Goal: Task Accomplishment & Management: Manage account settings

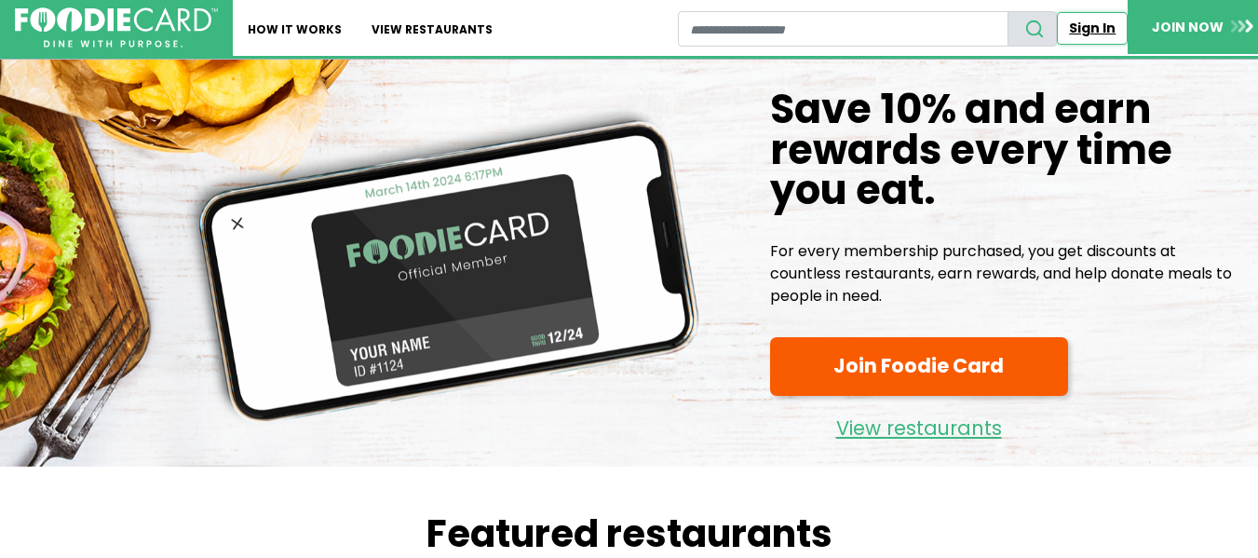
click at [1083, 26] on link "Sign In" at bounding box center [1092, 28] width 71 height 33
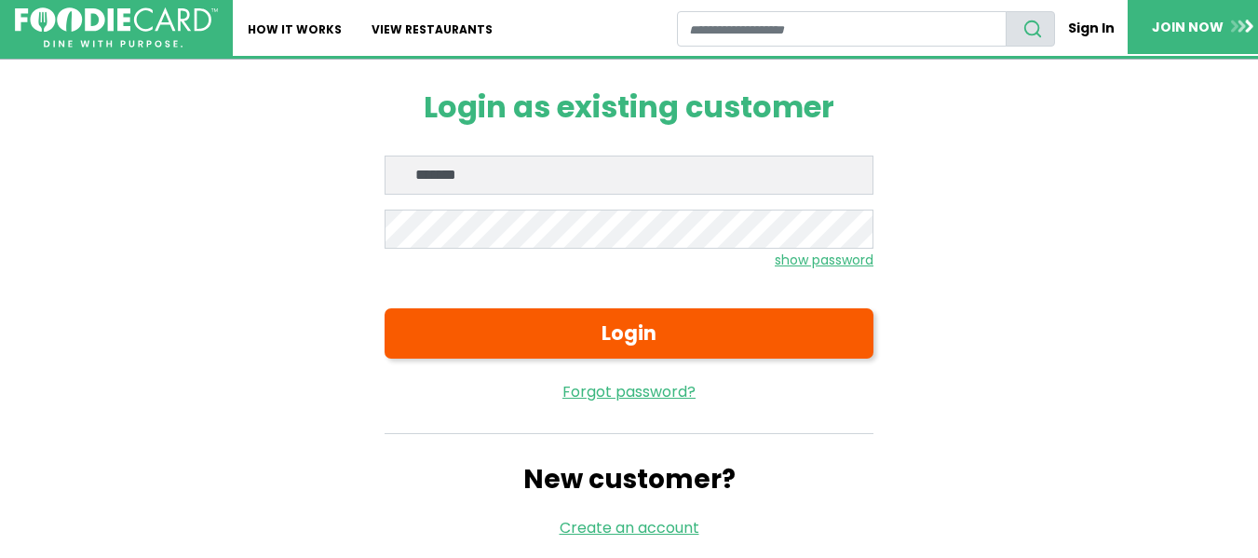
type input "**********"
click at [840, 264] on small "show password" at bounding box center [824, 260] width 99 height 19
click at [826, 259] on small "hide password" at bounding box center [826, 260] width 93 height 19
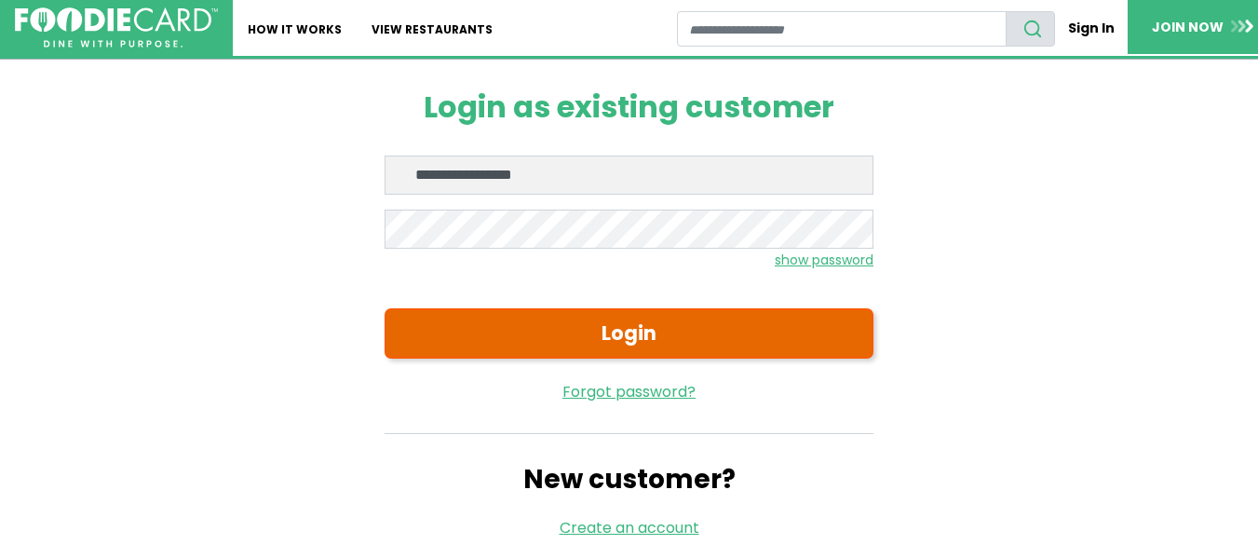
click at [645, 327] on button "Login" at bounding box center [629, 333] width 489 height 50
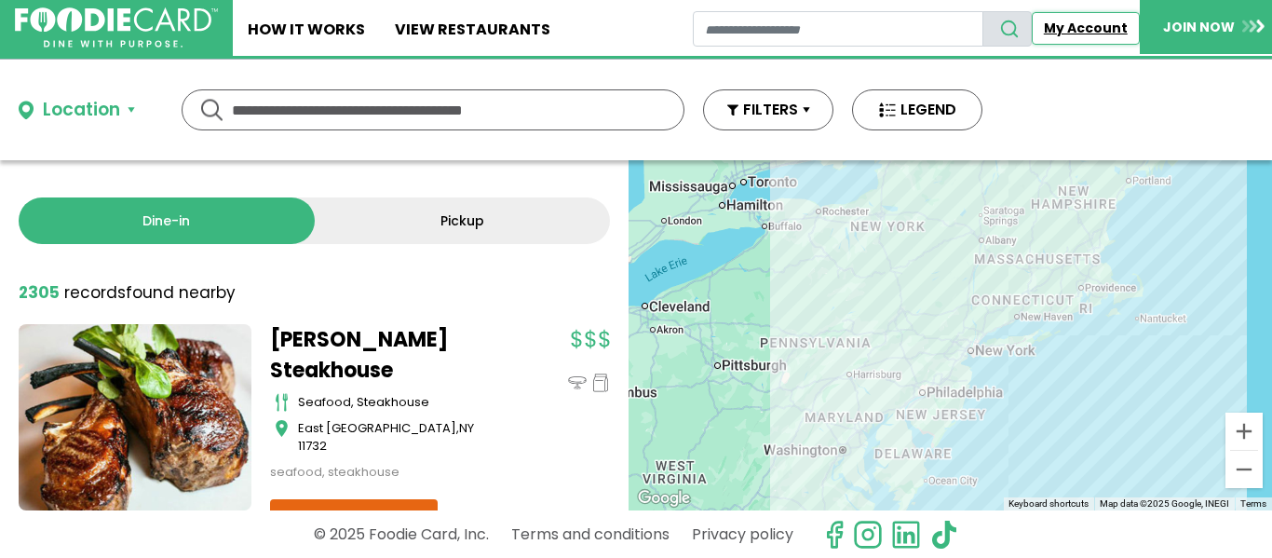
click at [1068, 24] on link "My Account" at bounding box center [1086, 28] width 108 height 33
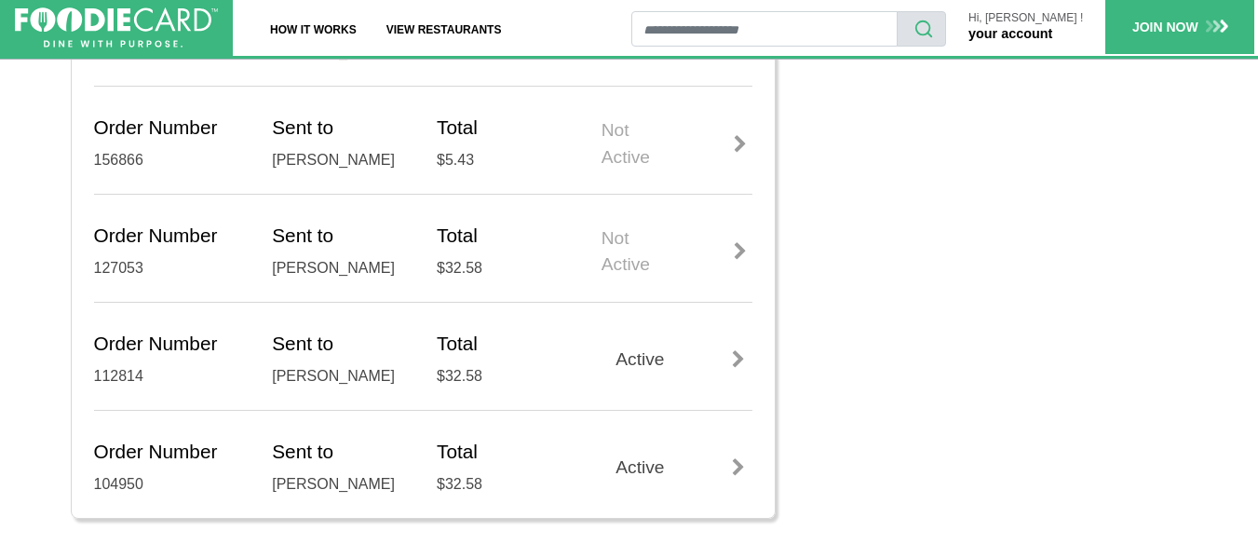
scroll to position [931, 0]
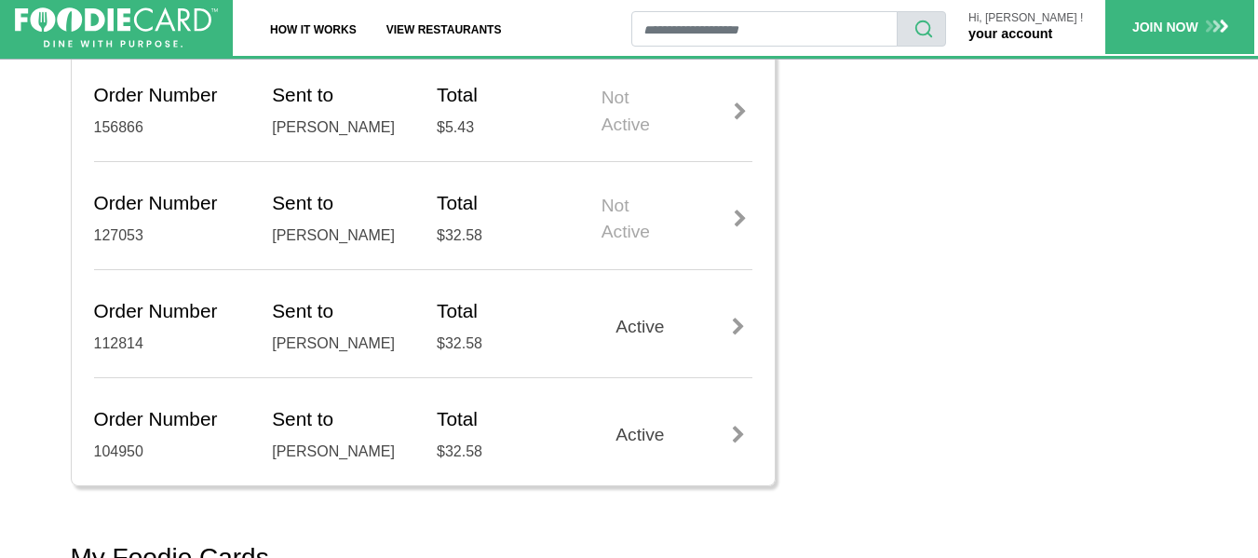
click at [739, 321] on div at bounding box center [739, 327] width 28 height 19
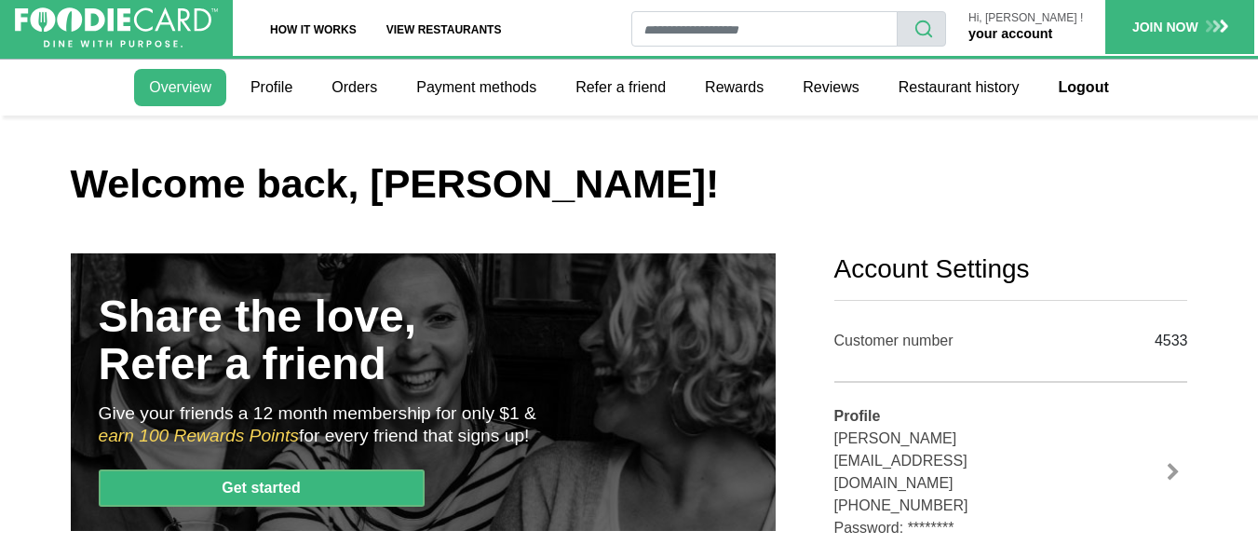
scroll to position [931, 0]
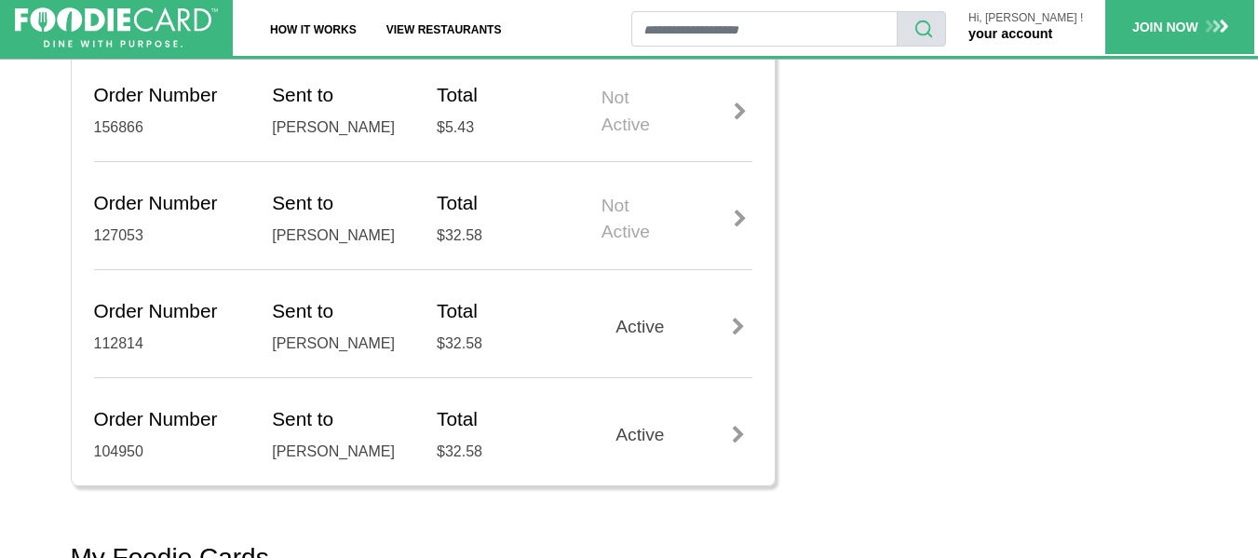
click at [739, 436] on div at bounding box center [739, 435] width 28 height 19
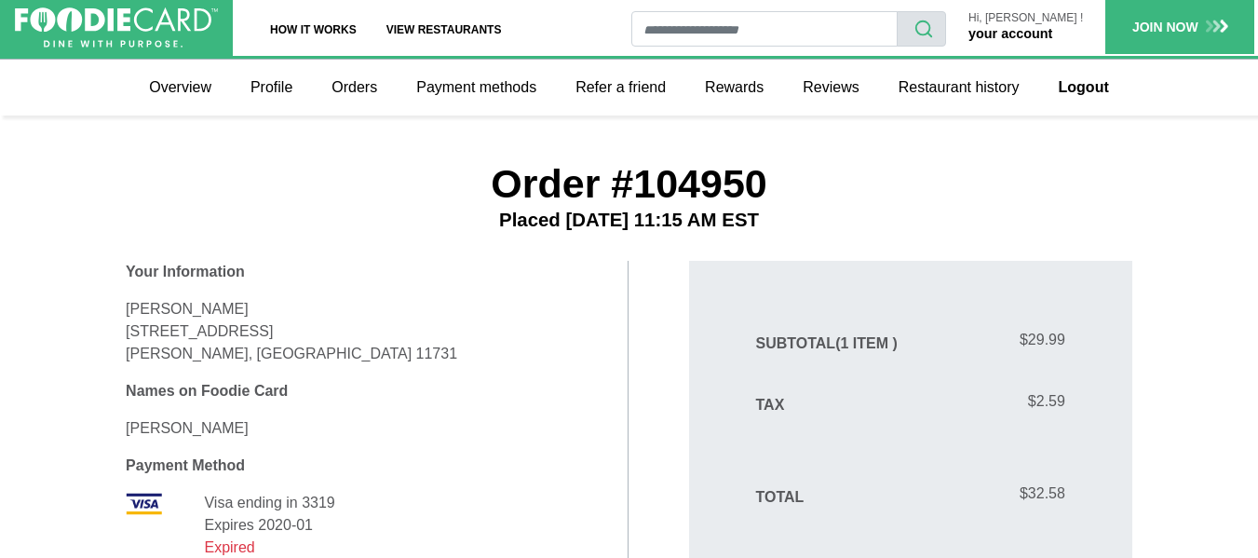
click at [1037, 32] on link "your account" at bounding box center [1011, 33] width 84 height 15
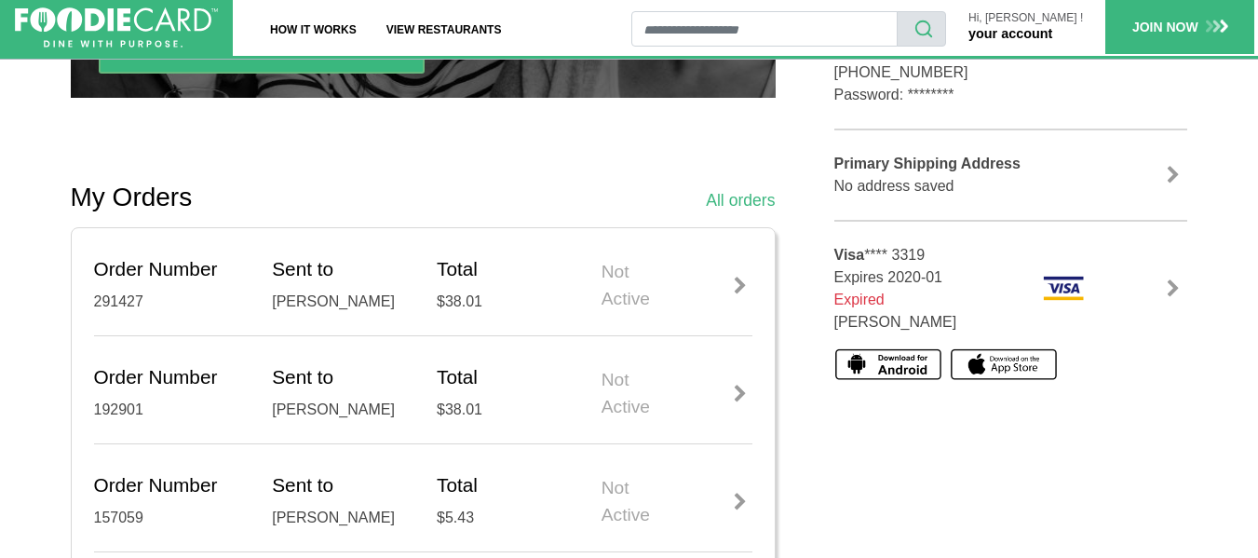
scroll to position [466, 0]
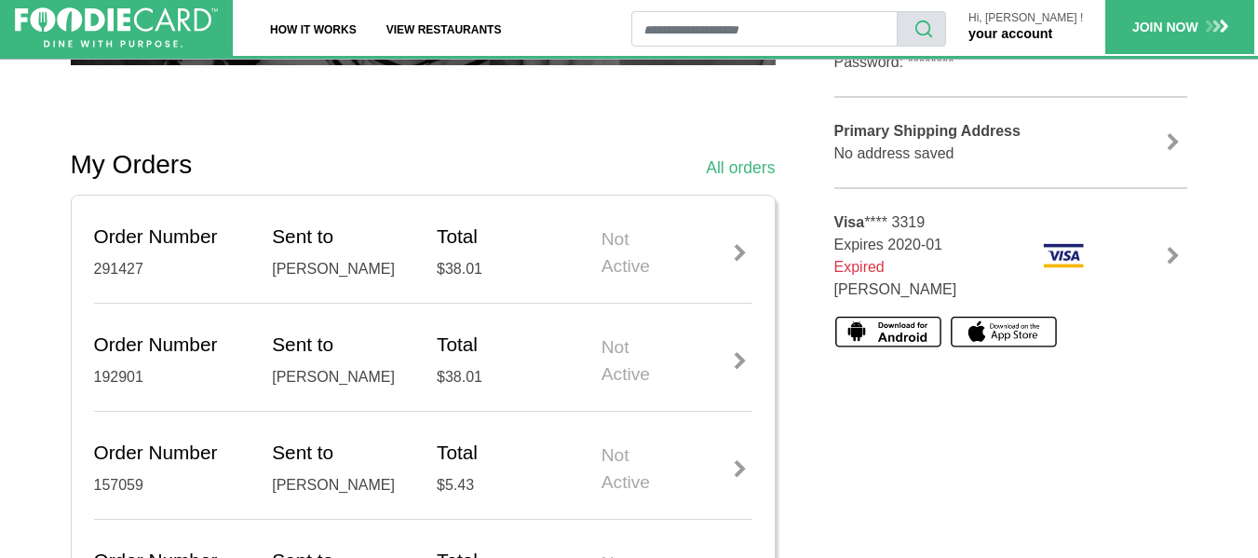
click at [735, 248] on div at bounding box center [739, 253] width 23 height 19
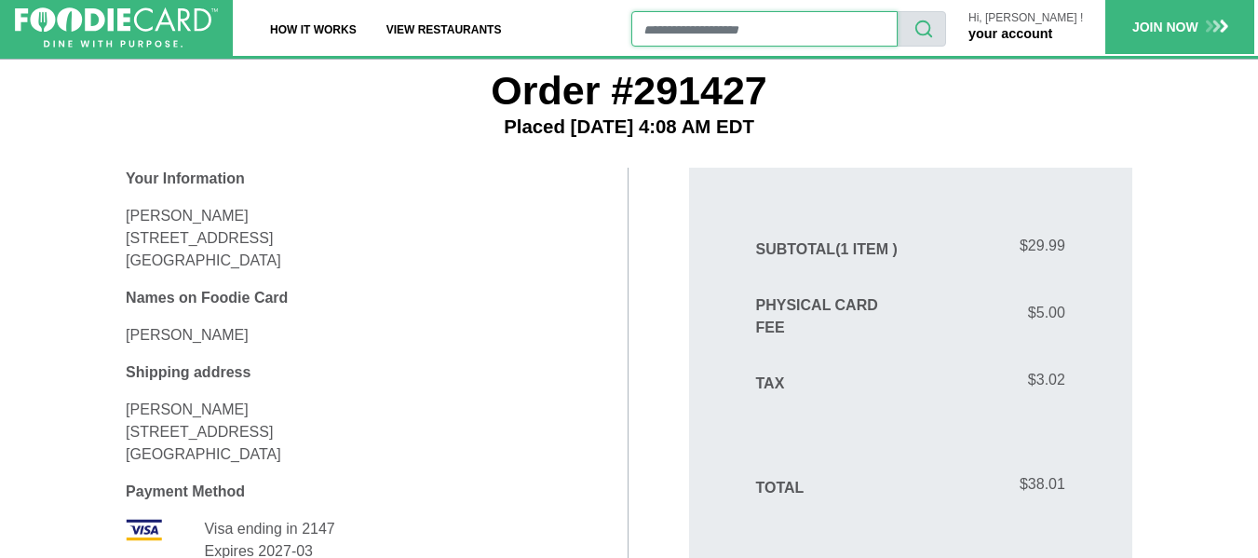
scroll to position [279, 0]
